Goal: Task Accomplishment & Management: Manage account settings

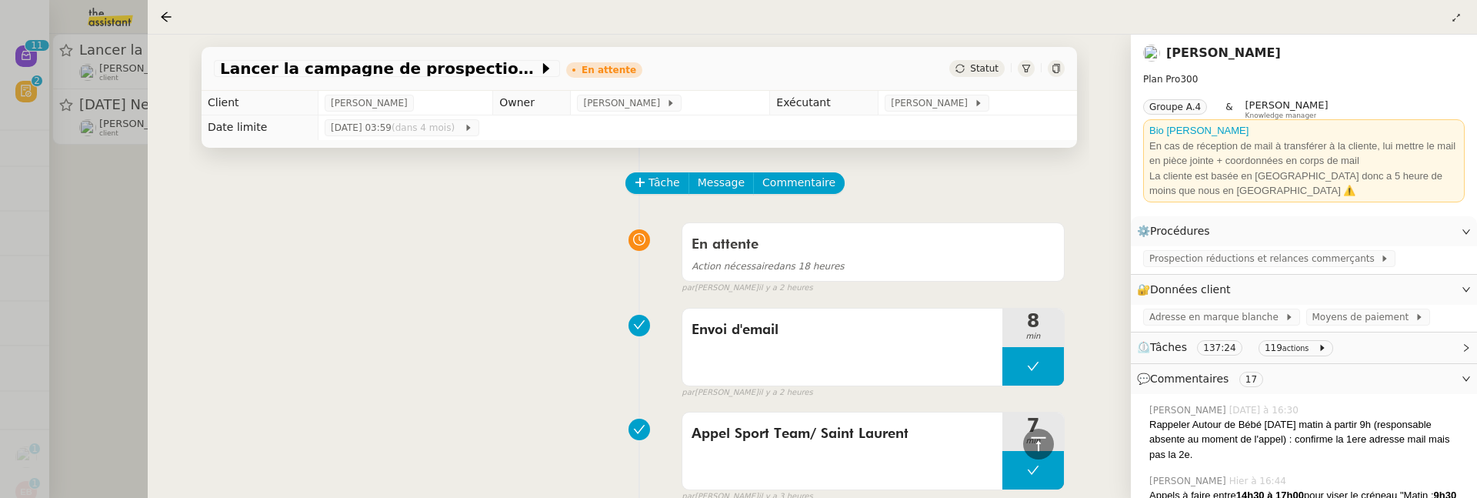
scroll to position [493, 0]
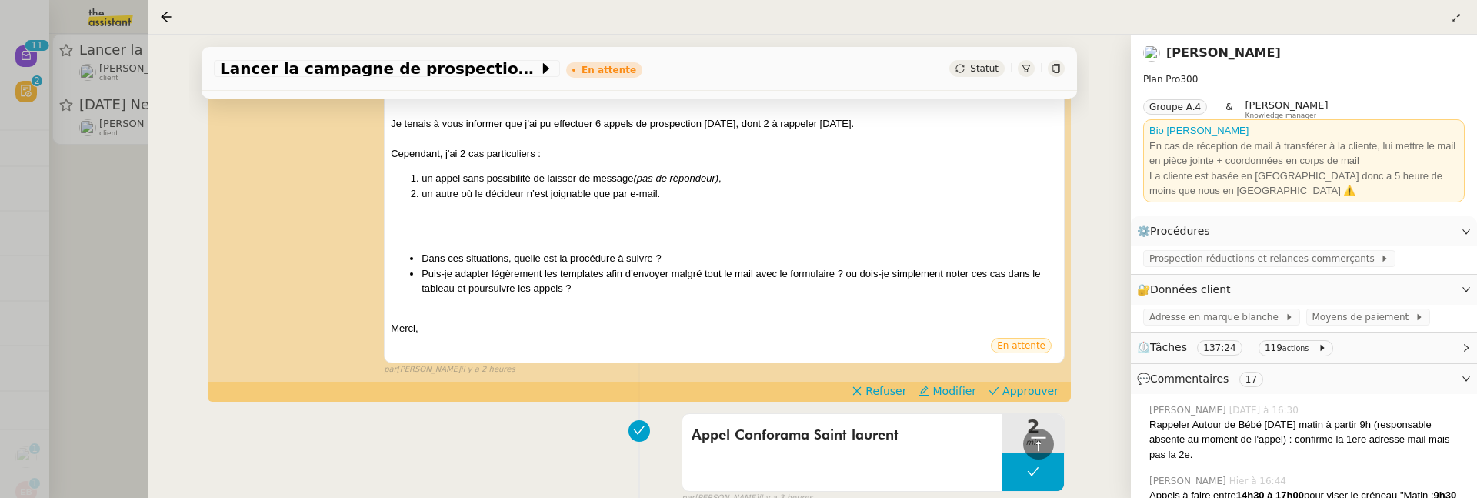
click at [105, 226] on div at bounding box center [738, 249] width 1477 height 498
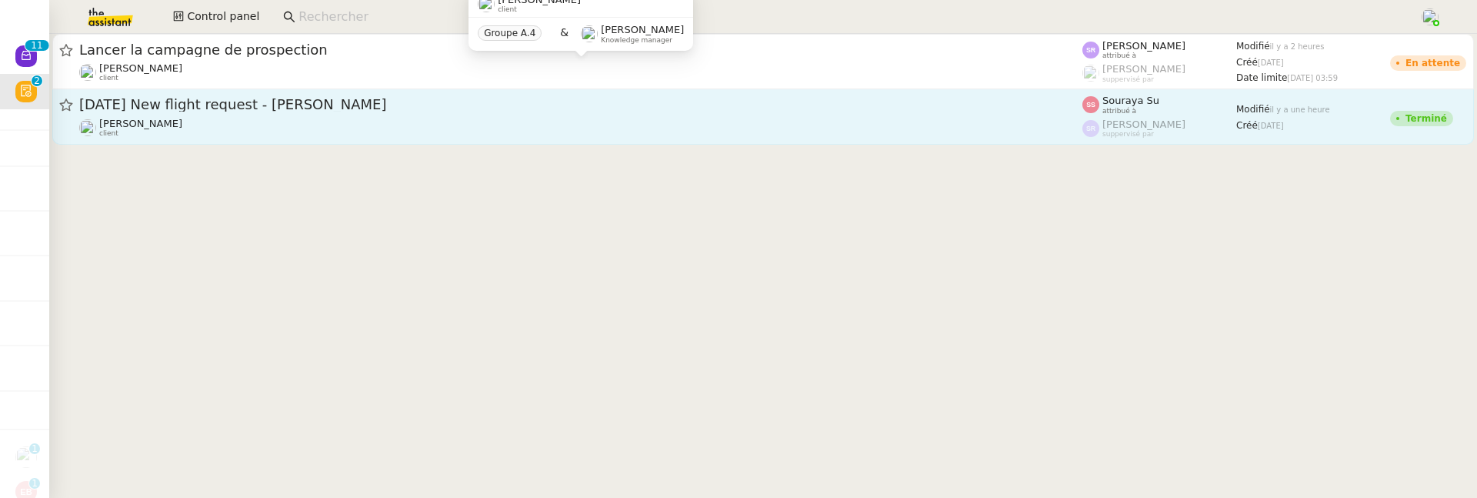
click at [168, 108] on span "[DATE] New flight request - [PERSON_NAME]" at bounding box center [580, 105] width 1003 height 14
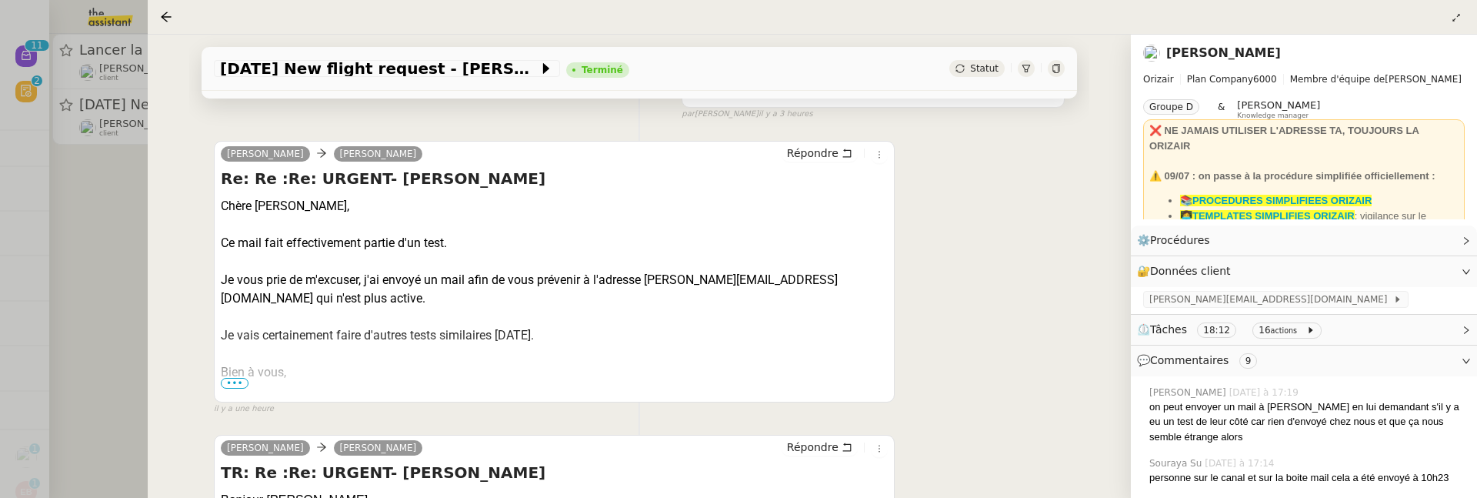
scroll to position [269, 0]
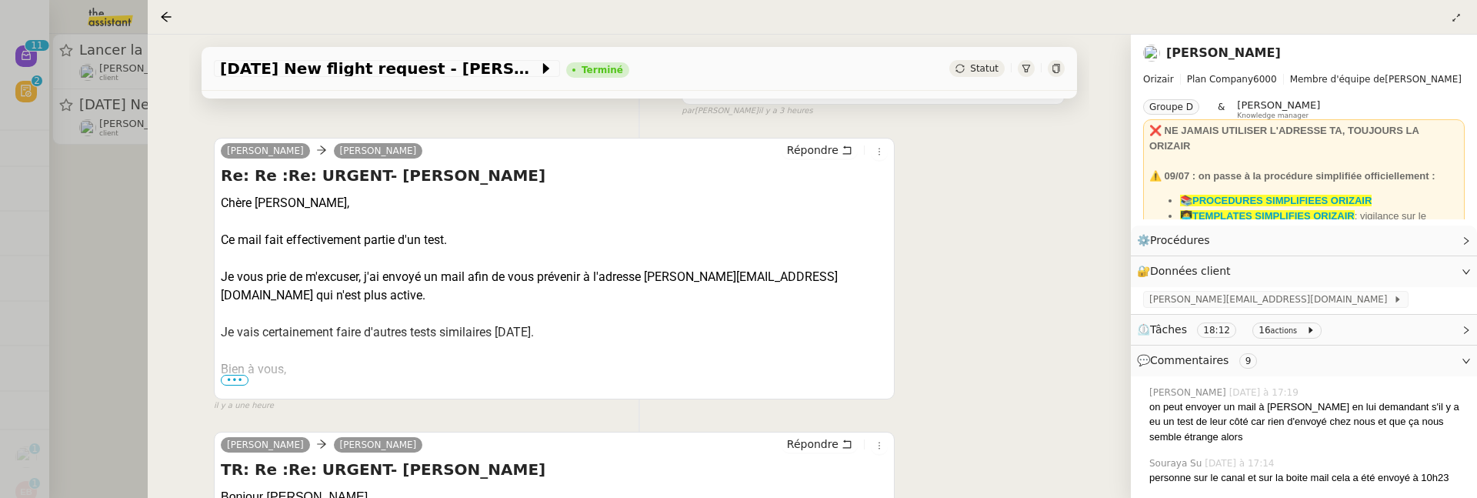
click at [229, 379] on span "•••" at bounding box center [235, 380] width 28 height 11
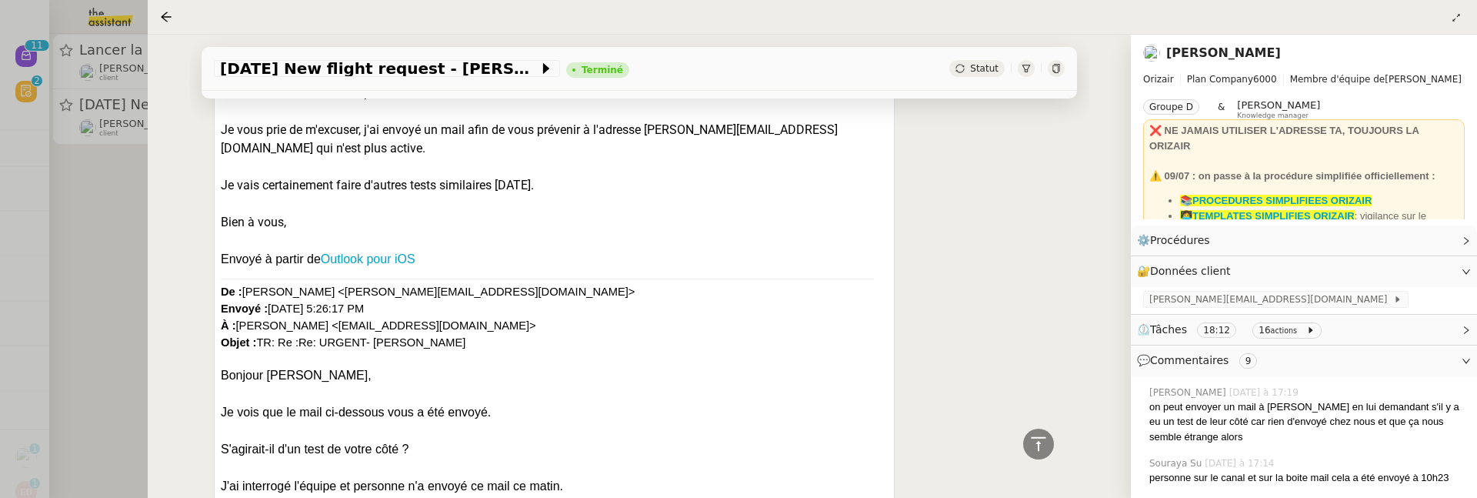
scroll to position [295, 0]
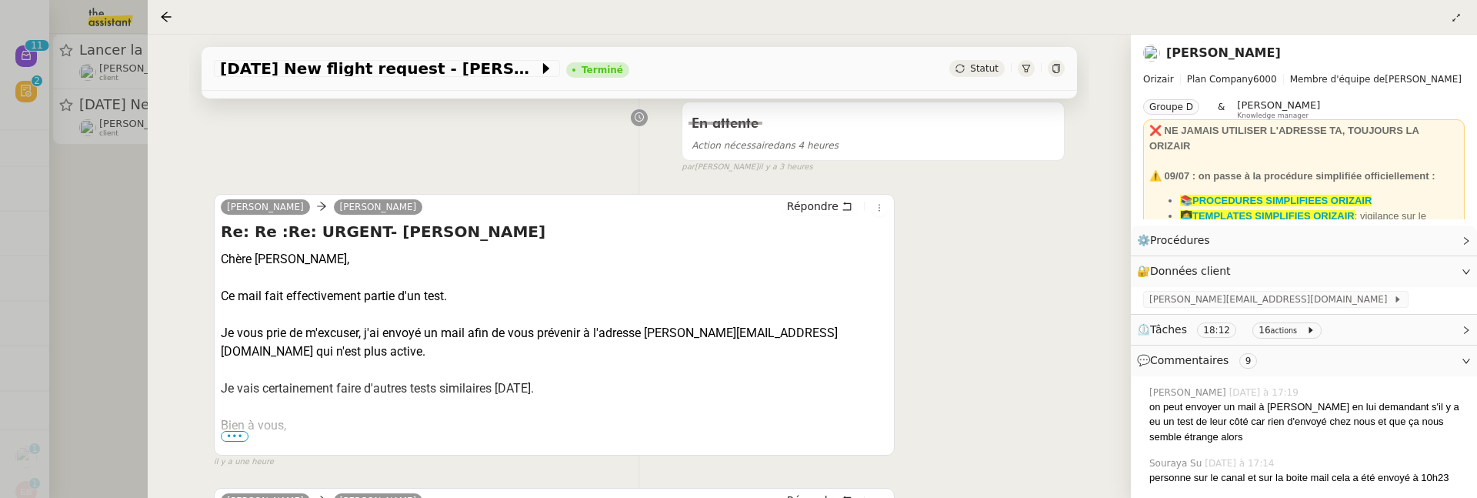
scroll to position [216, 0]
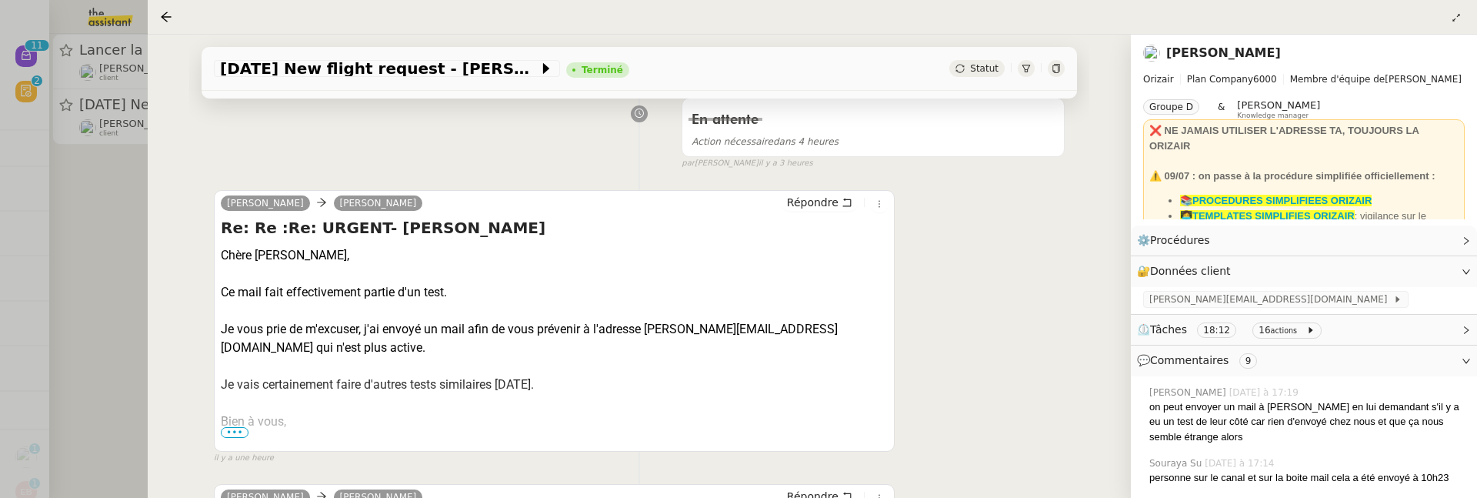
click at [239, 429] on span "•••" at bounding box center [235, 432] width 28 height 11
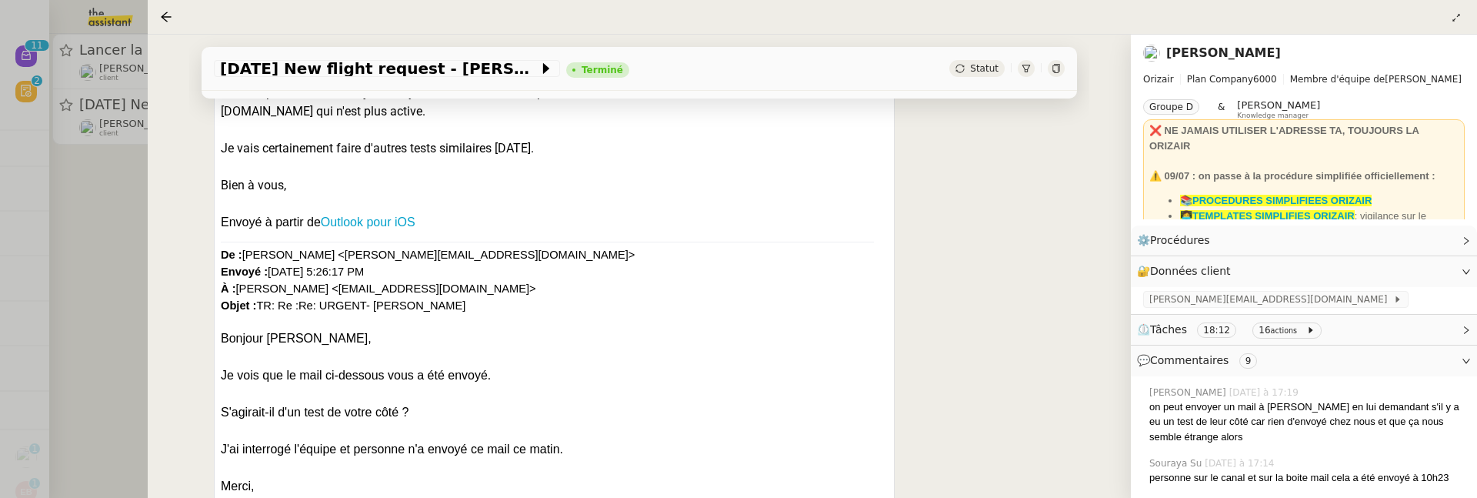
scroll to position [569, 0]
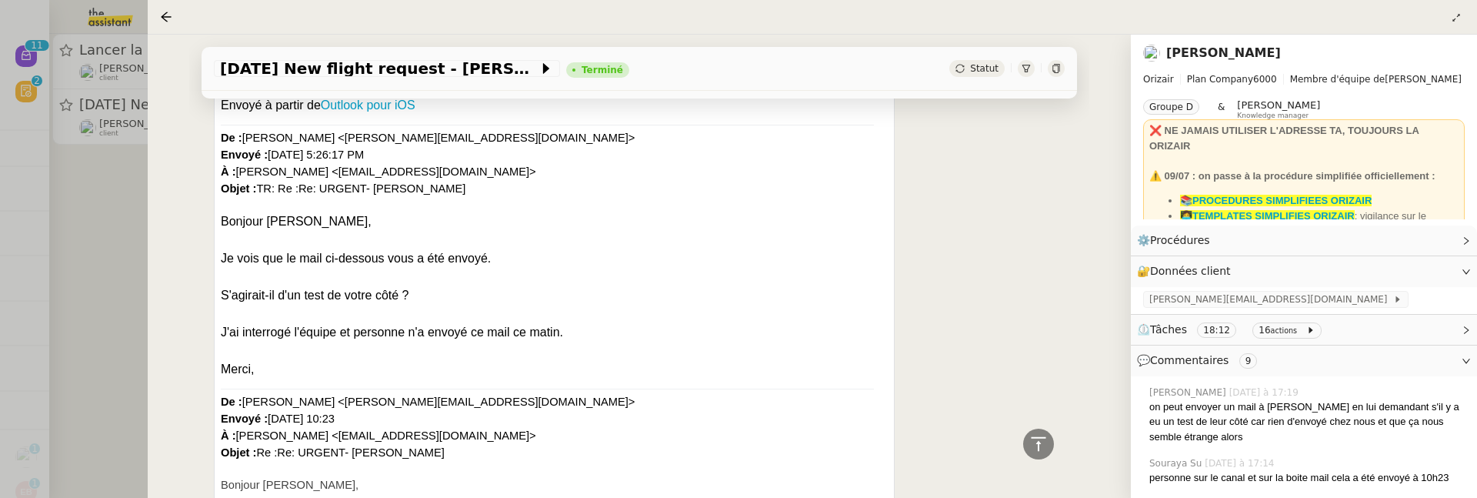
click at [122, 281] on div at bounding box center [738, 249] width 1477 height 498
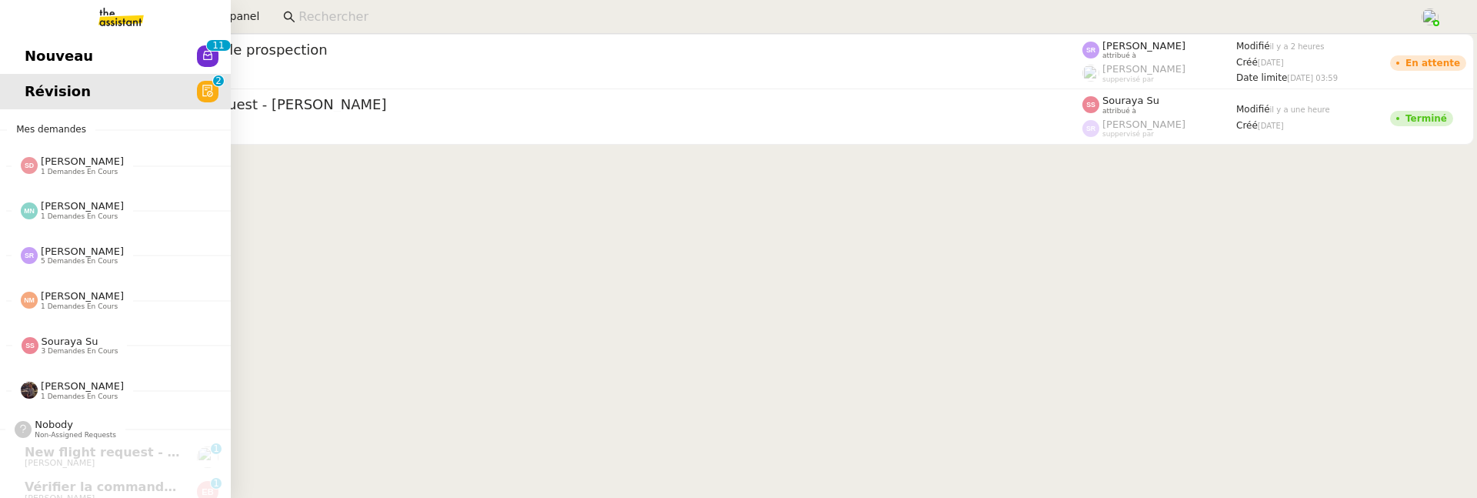
click at [63, 47] on span "Nouveau" at bounding box center [59, 56] width 68 height 23
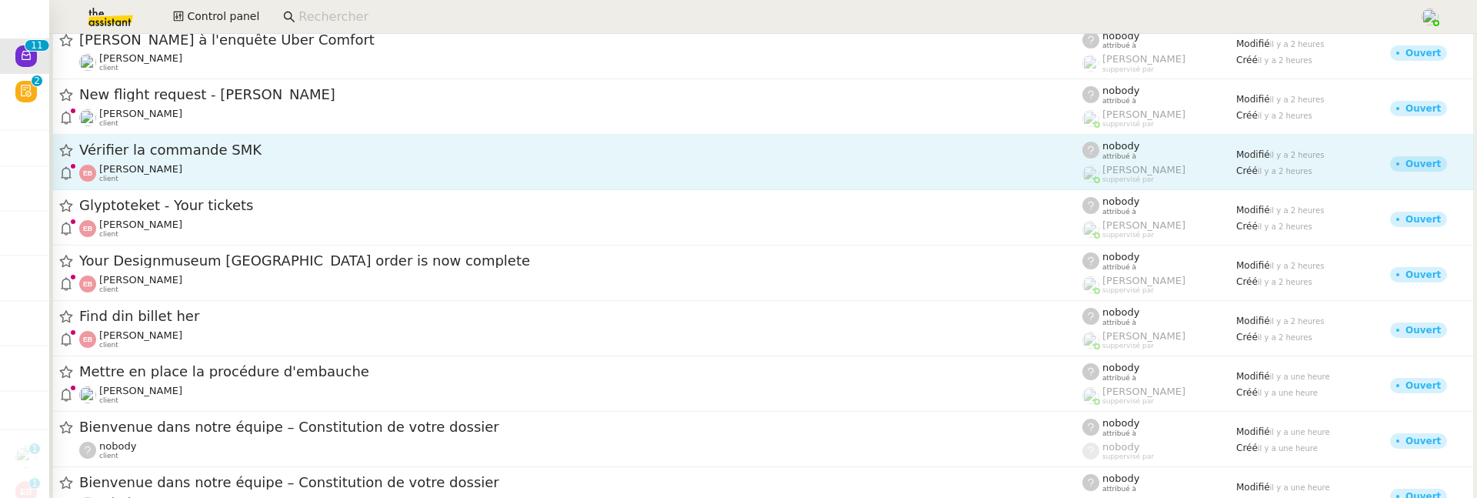
scroll to position [26, 0]
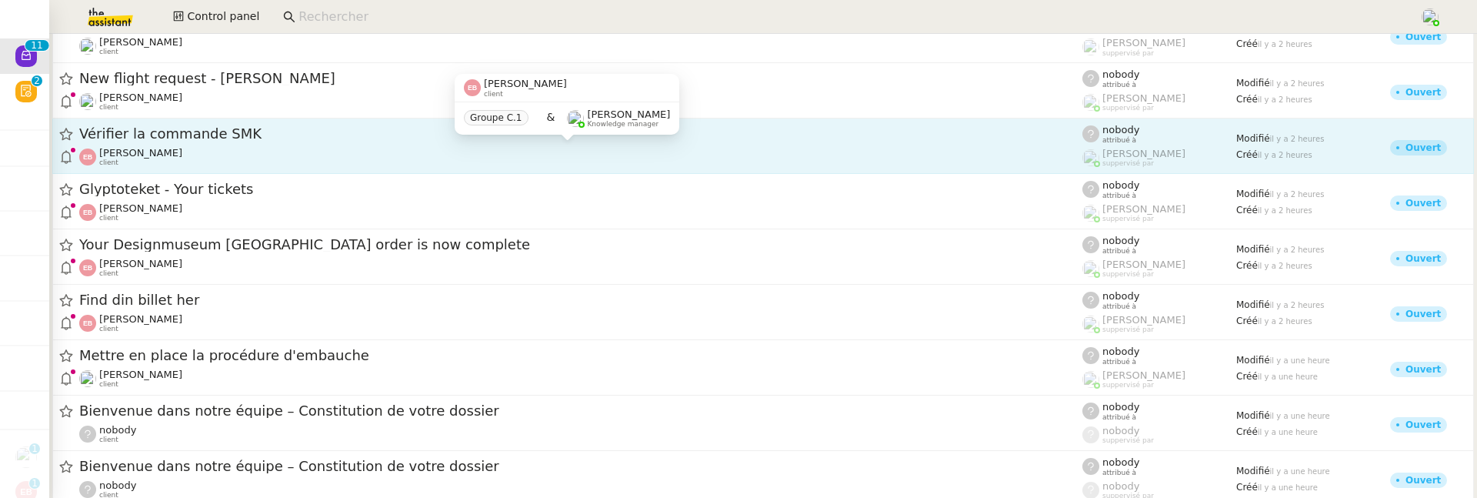
click at [385, 152] on div "Emilie Bornancin client" at bounding box center [580, 157] width 1003 height 20
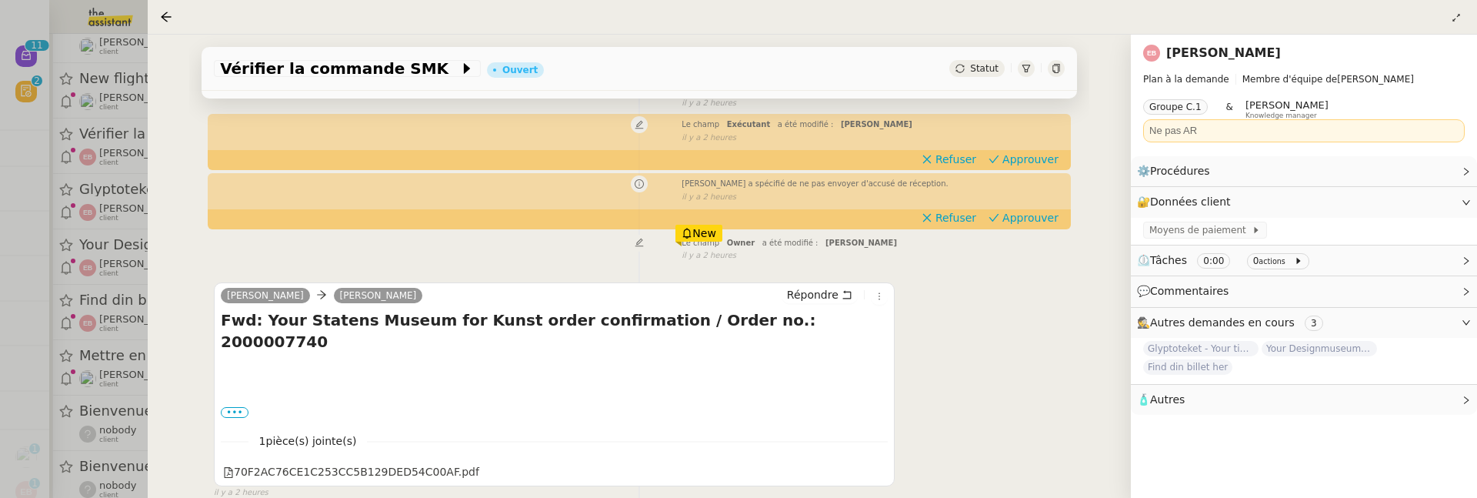
scroll to position [220, 0]
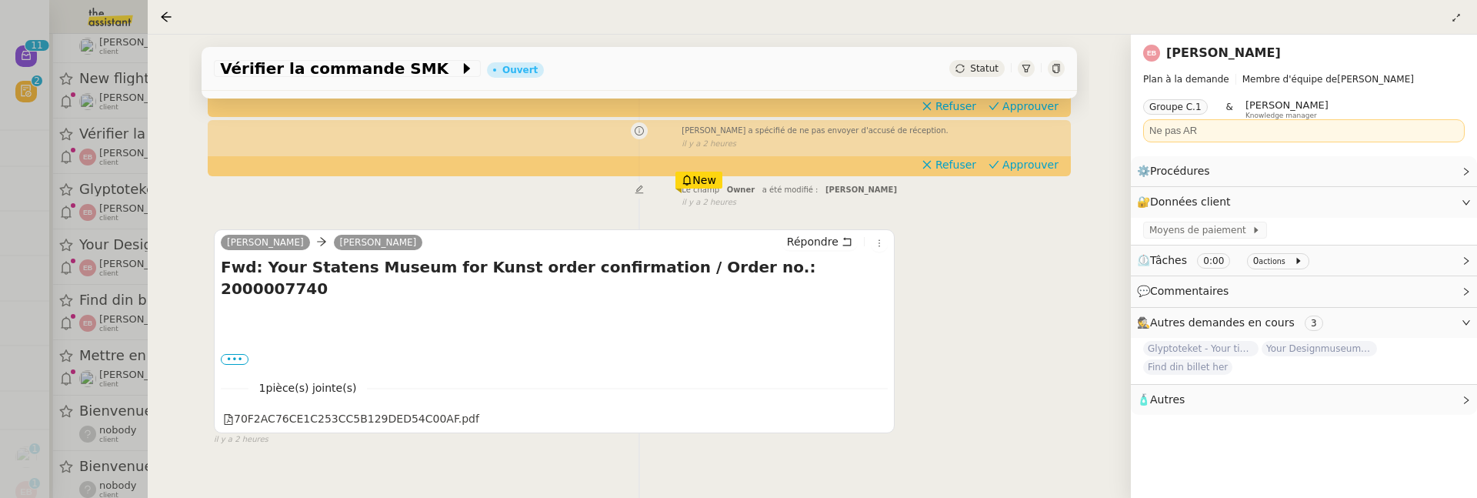
click at [118, 305] on div at bounding box center [738, 249] width 1477 height 498
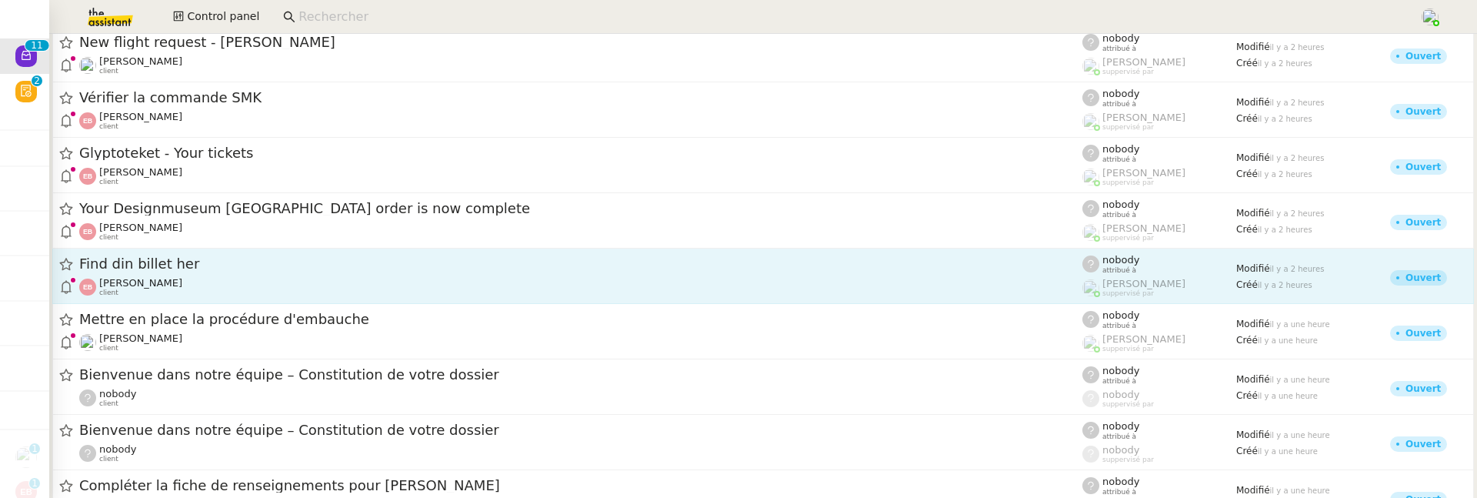
scroll to position [65, 0]
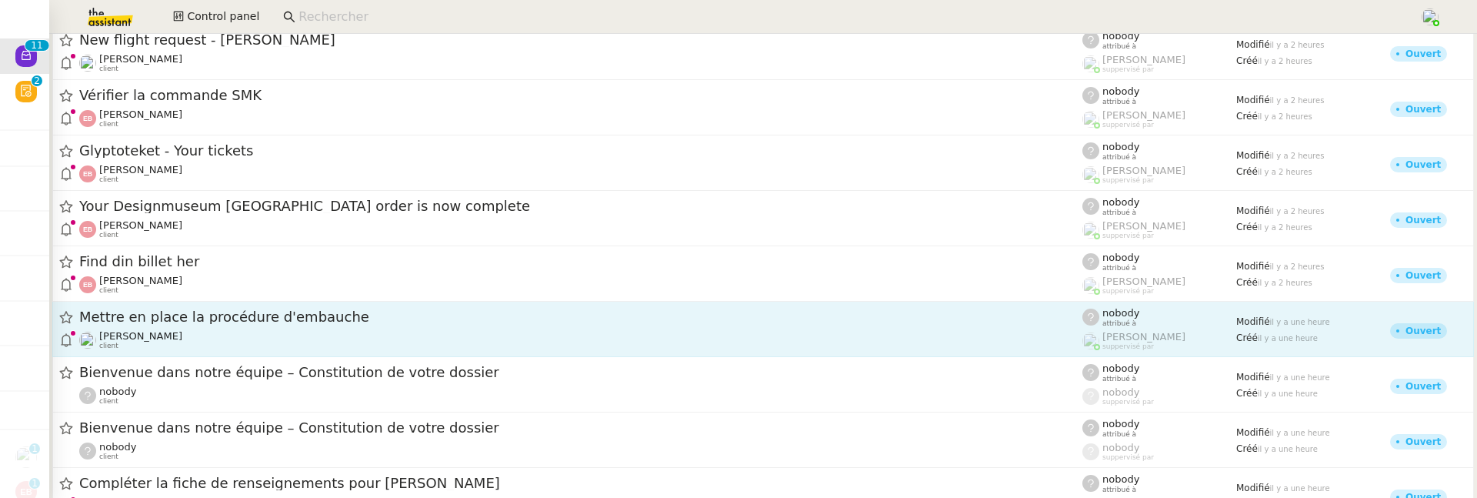
click at [289, 327] on div "Mettre en place la procédure d'embauche Réma Ngaiboye client" at bounding box center [580, 329] width 1003 height 42
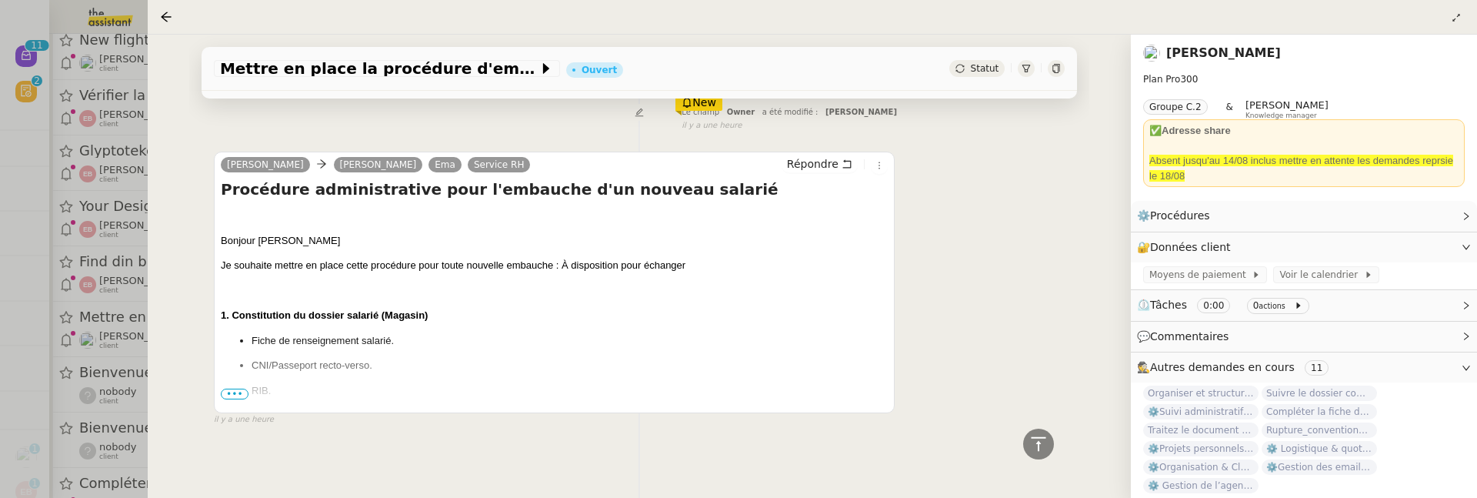
scroll to position [544, 0]
click at [228, 392] on span "•••" at bounding box center [235, 392] width 28 height 11
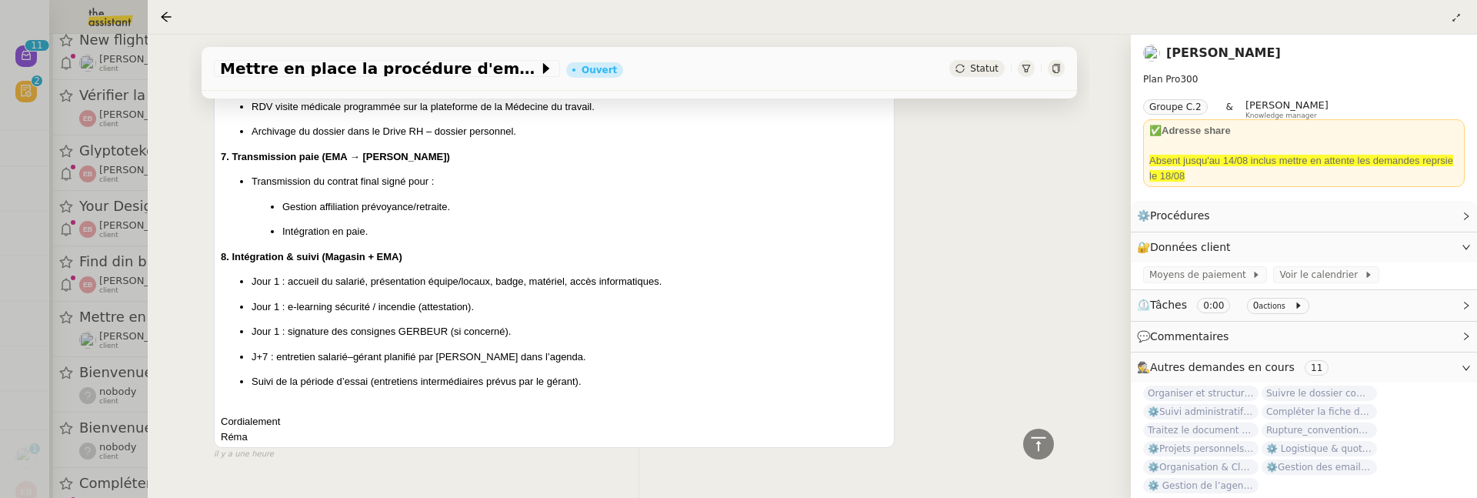
scroll to position [1539, 0]
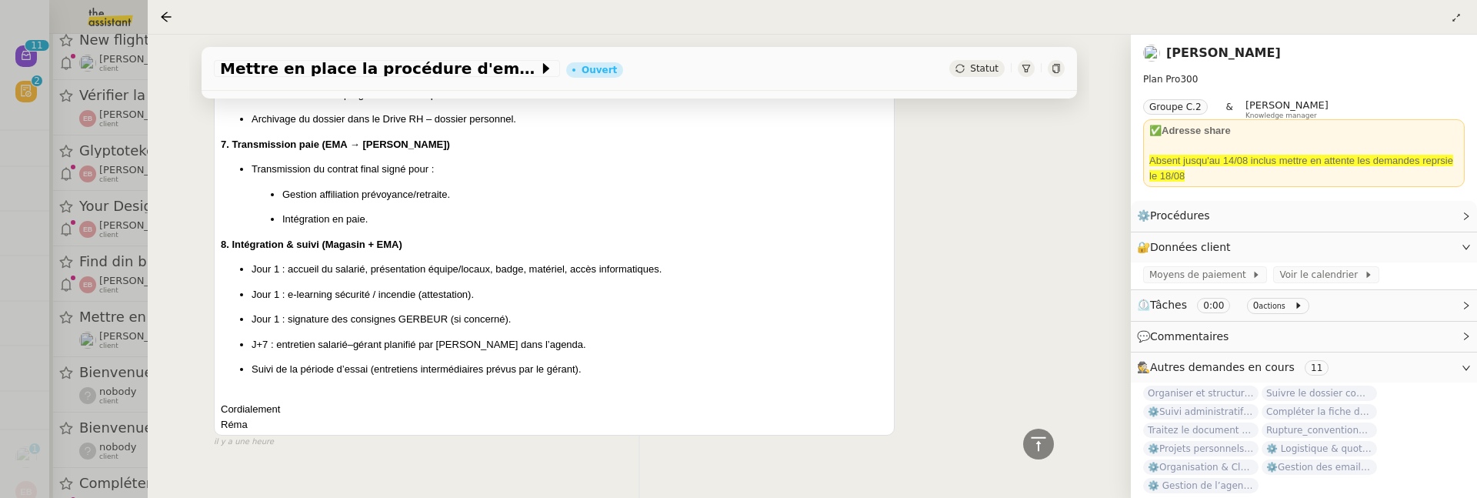
click at [114, 362] on div at bounding box center [738, 249] width 1477 height 498
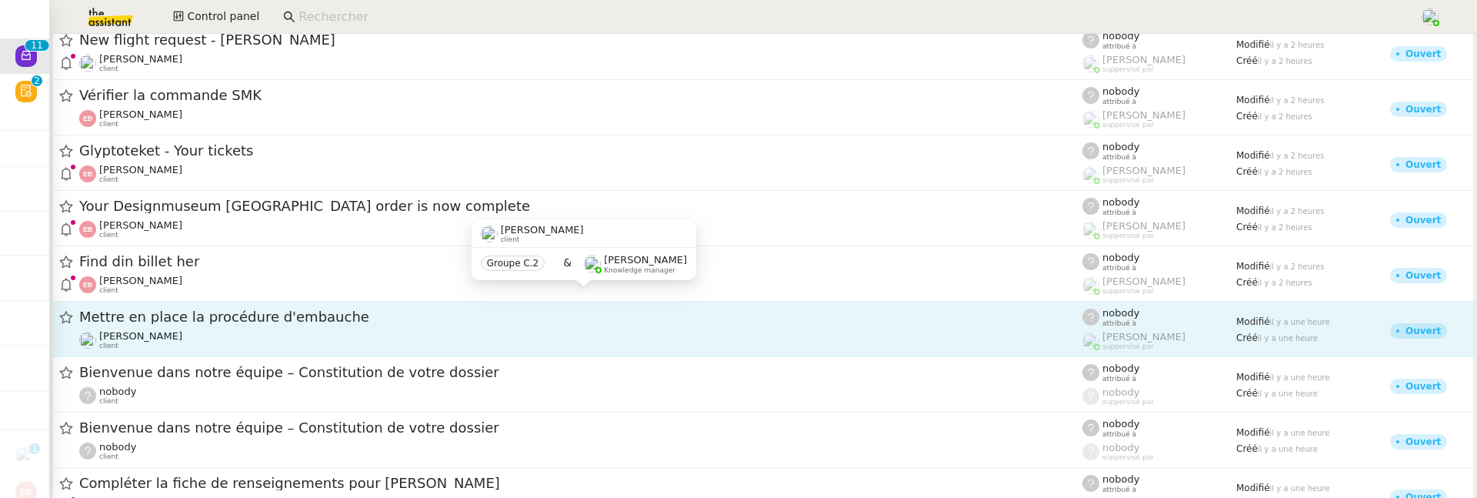
scroll to position [179, 0]
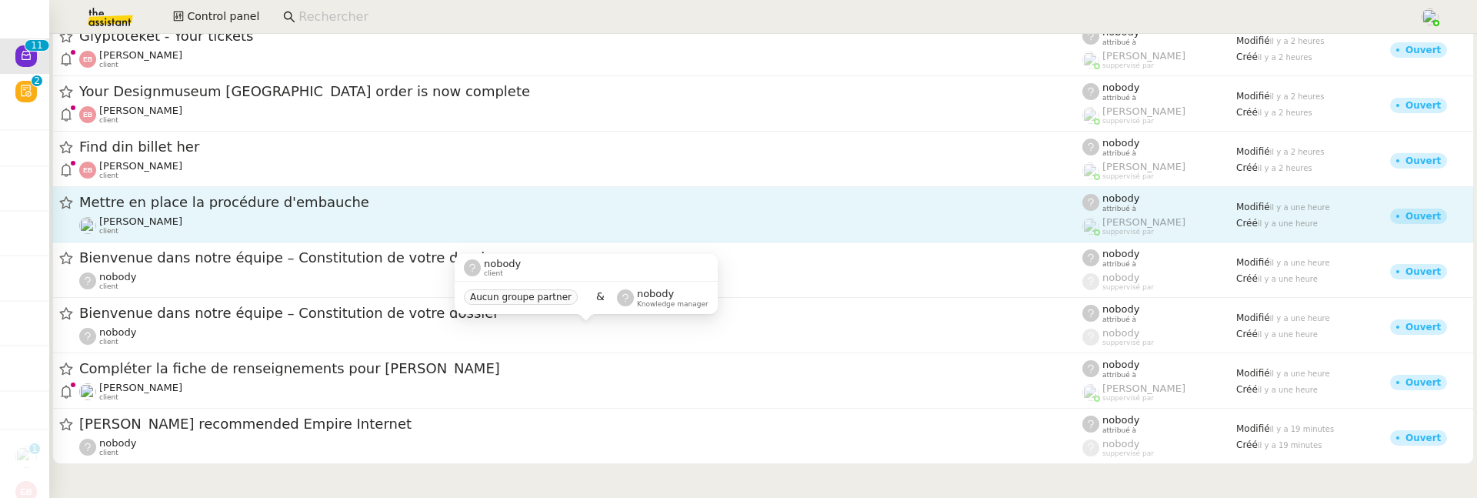
click at [242, 329] on div "nobody client" at bounding box center [580, 336] width 1003 height 20
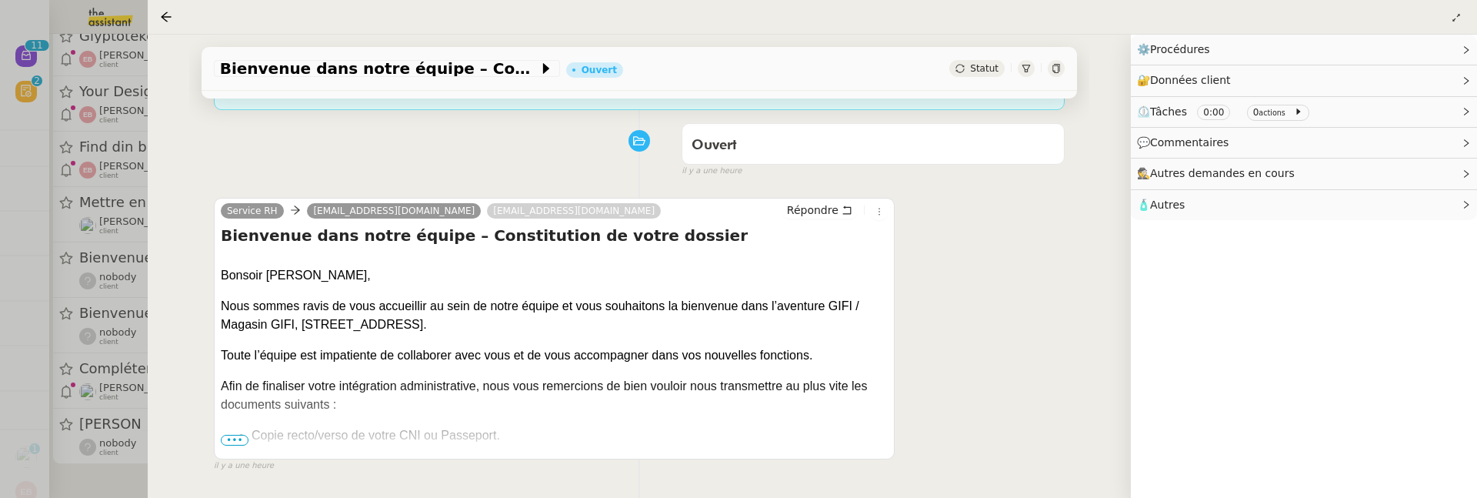
scroll to position [188, 0]
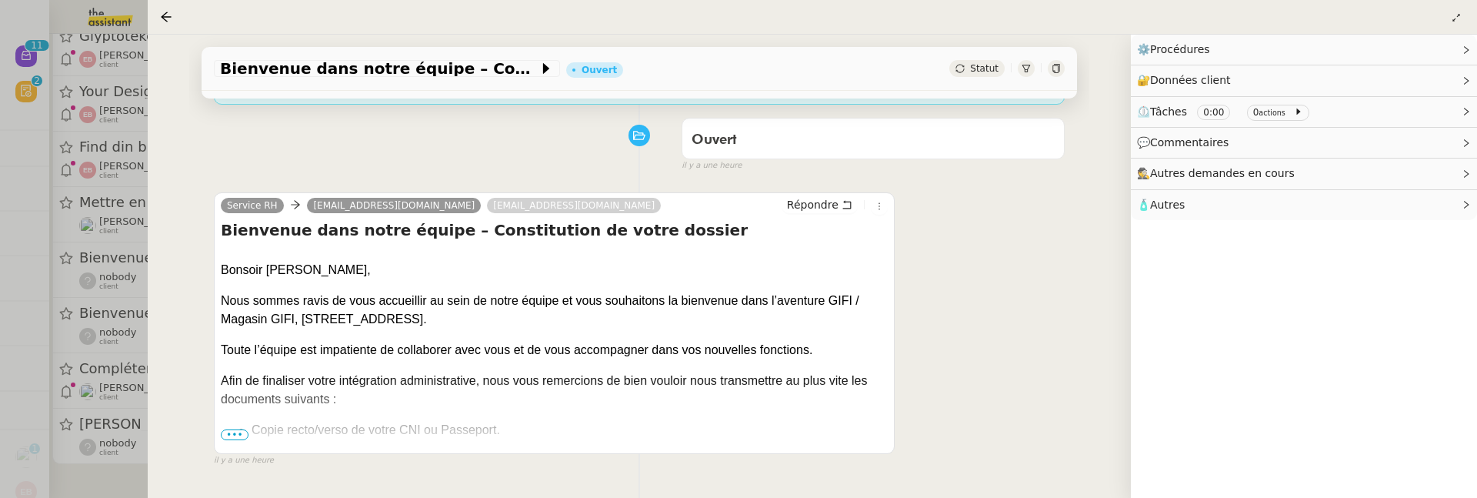
click at [123, 300] on div at bounding box center [738, 249] width 1477 height 498
